Goal: Navigation & Orientation: Find specific page/section

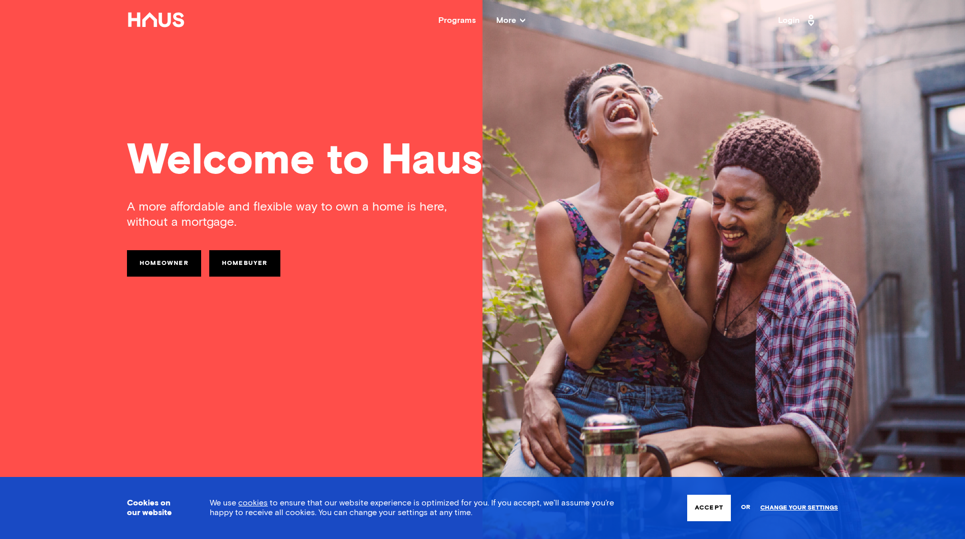
click at [787, 25] on link "Login" at bounding box center [798, 20] width 40 height 16
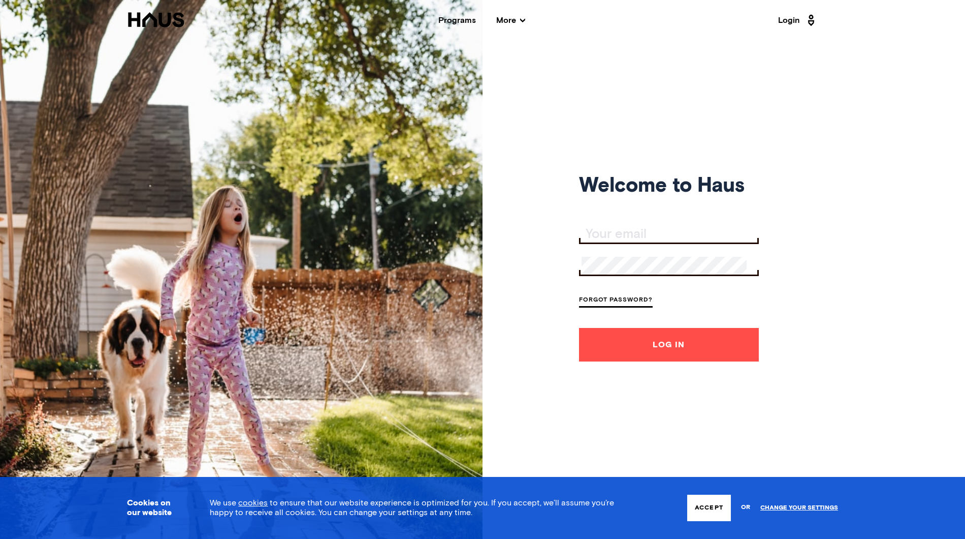
click at [621, 241] on div at bounding box center [669, 235] width 180 height 18
type input "bwest87@gmail.com"
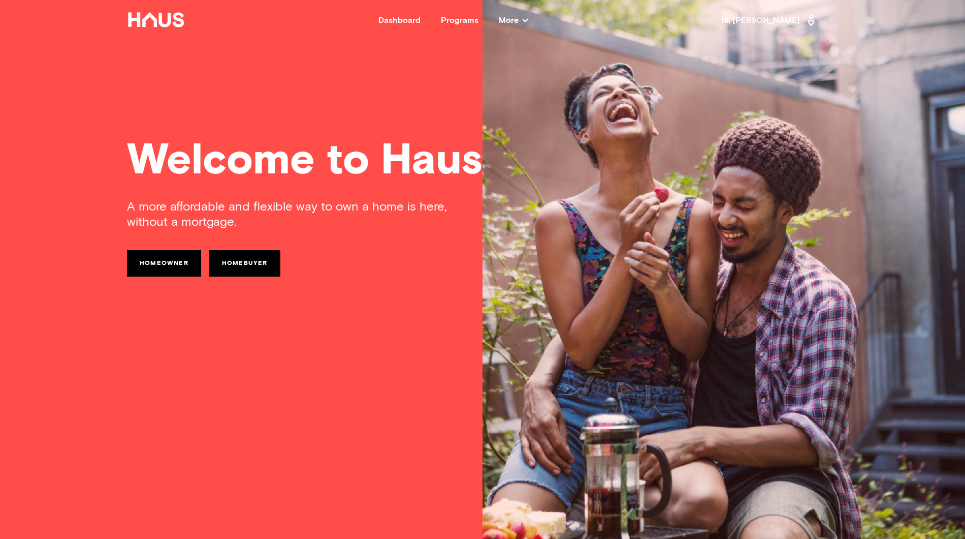
click at [161, 256] on link "Homeowner" at bounding box center [164, 263] width 74 height 26
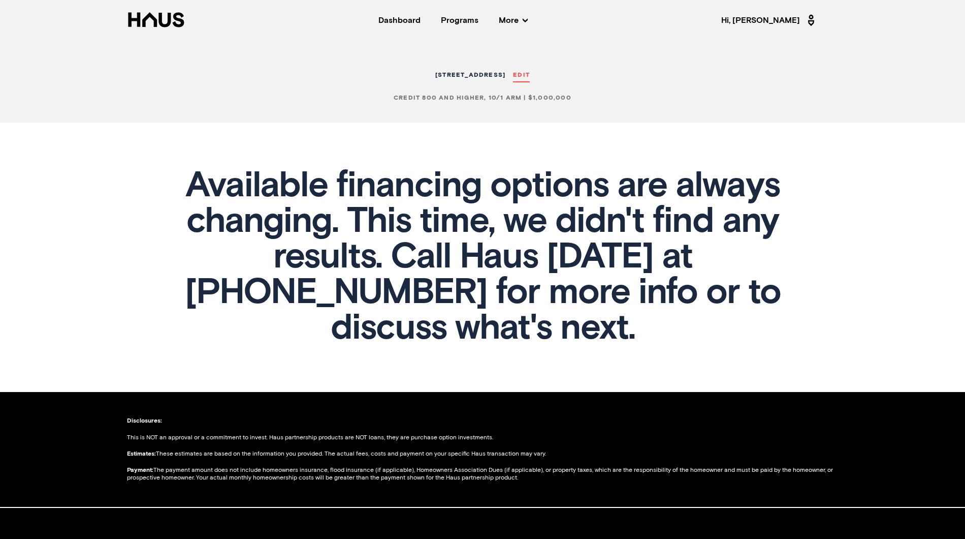
click at [421, 19] on div "Dashboard" at bounding box center [400, 20] width 42 height 8
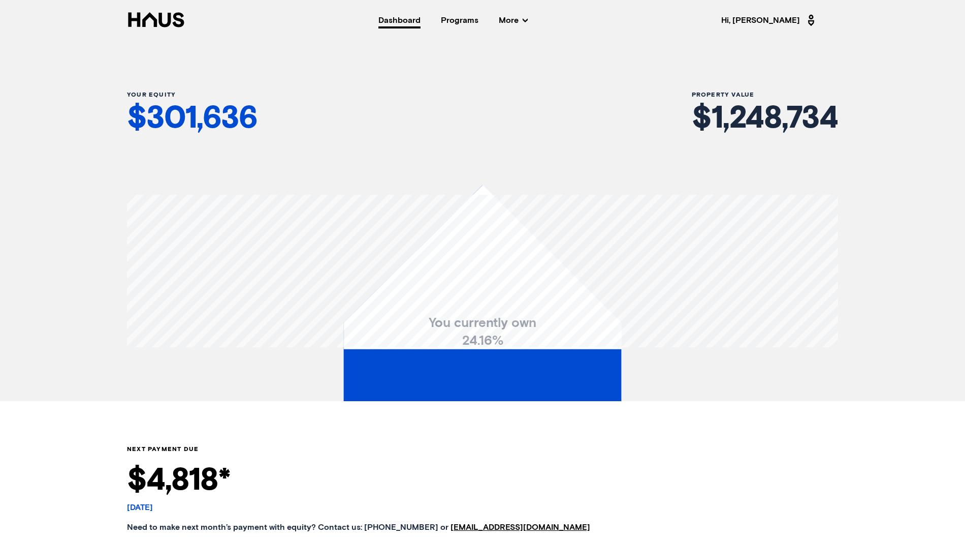
click at [528, 16] on span "More" at bounding box center [513, 20] width 29 height 8
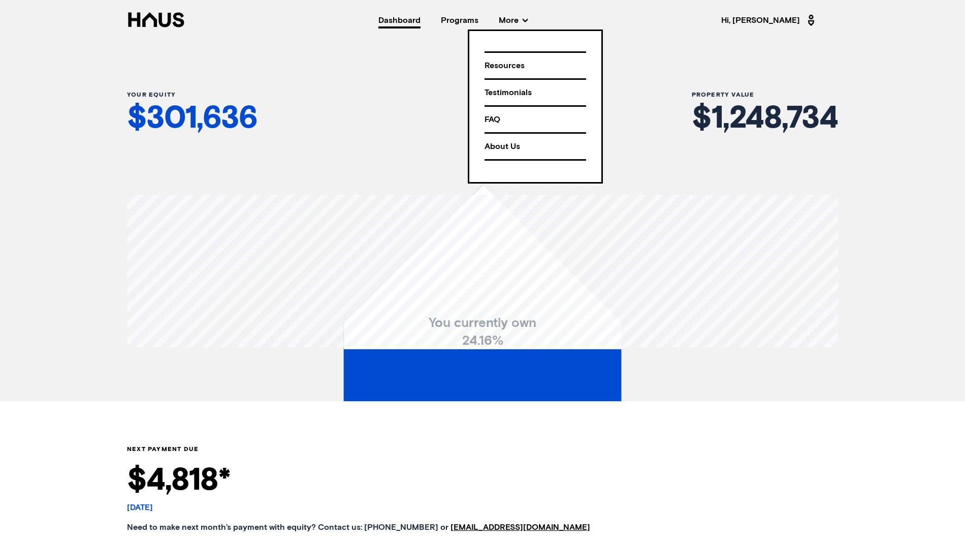
click at [503, 67] on div "Resources" at bounding box center [536, 66] width 102 height 18
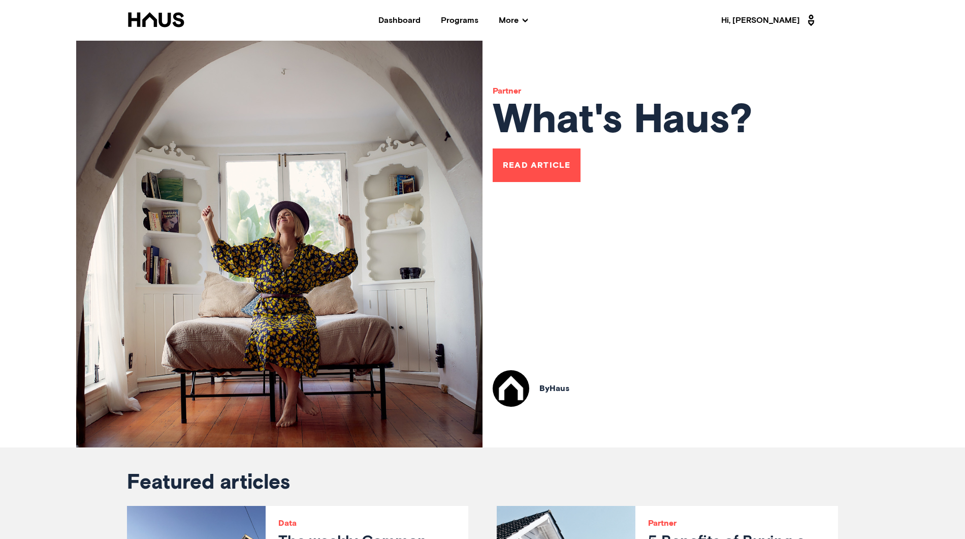
click at [782, 23] on span "Hi, [PERSON_NAME]" at bounding box center [770, 20] width 97 height 16
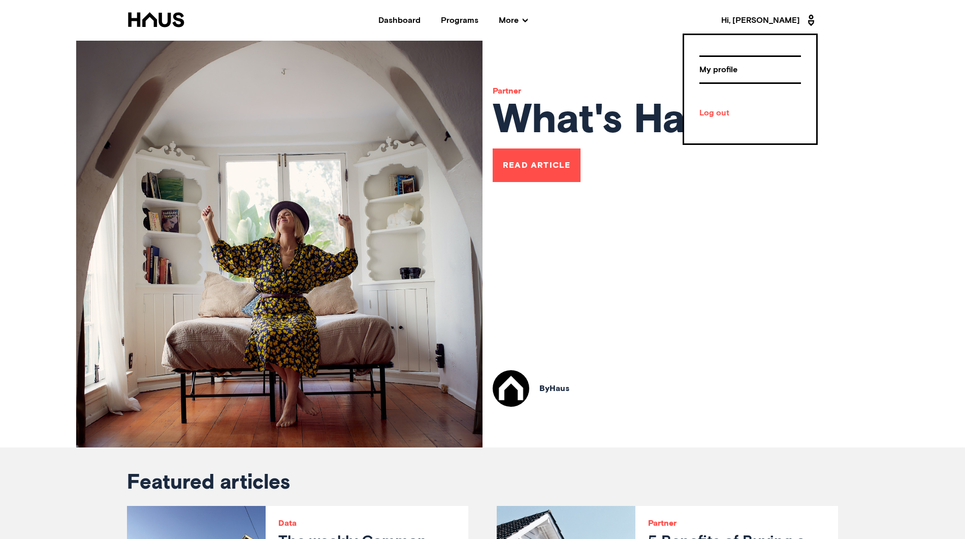
click at [722, 67] on div "My profile" at bounding box center [751, 70] width 102 height 18
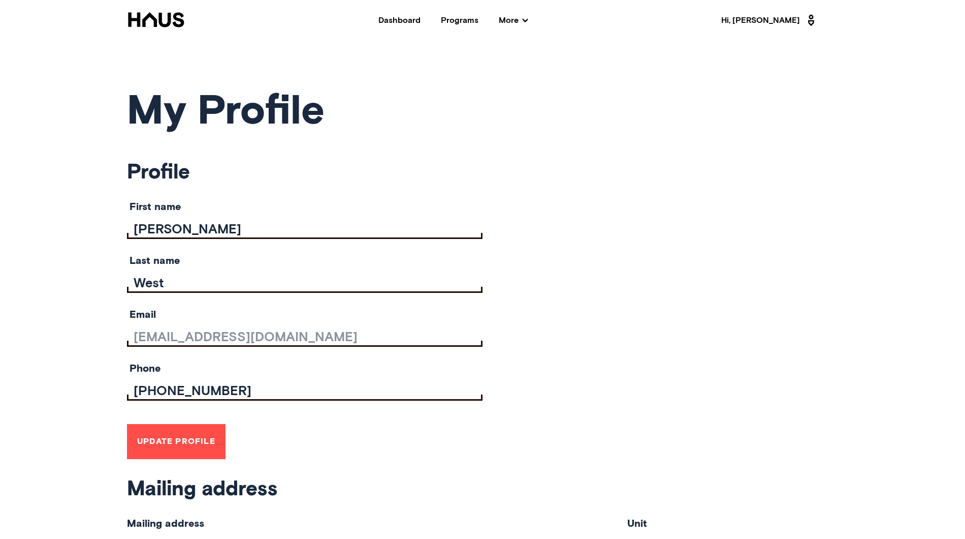
click at [421, 16] on div "Dashboard" at bounding box center [400, 20] width 42 height 8
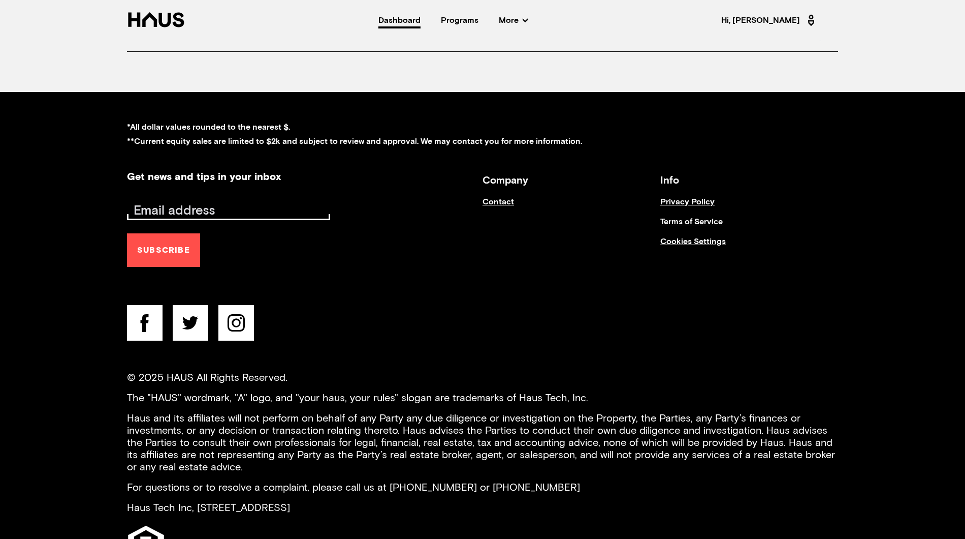
scroll to position [4371, 0]
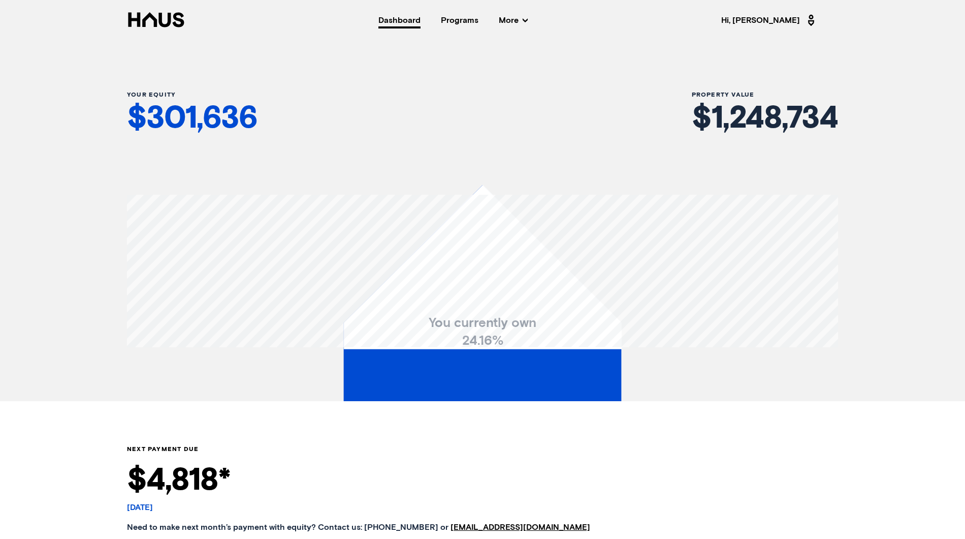
click at [381, 107] on div "Your Equity $ 301,636 Property Value $ 1,248,734" at bounding box center [482, 112] width 711 height 43
